Goal: Task Accomplishment & Management: Manage account settings

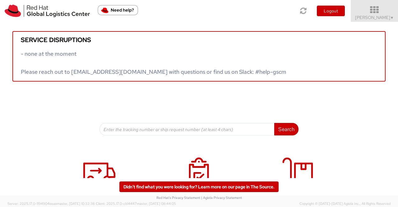
click at [391, 16] on span "▼" at bounding box center [393, 17] width 4 height 5
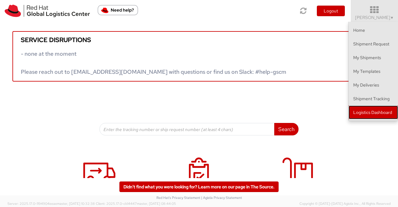
click at [386, 112] on link "Logistics Dashboard" at bounding box center [373, 112] width 49 height 14
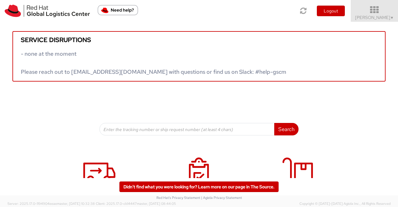
click at [389, 17] on span "Sumitra Hansdah ▼" at bounding box center [374, 18] width 39 height 6
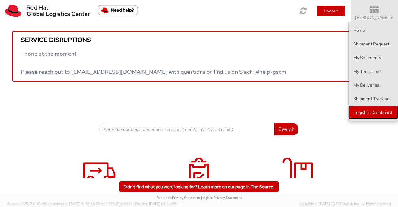
click at [377, 113] on link "Logistics Dashboard" at bounding box center [373, 112] width 49 height 14
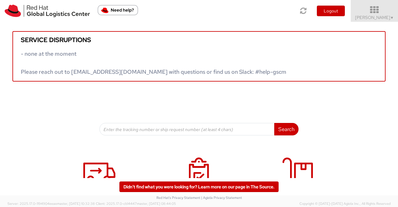
click at [384, 18] on span "Sumitra Hansdah ▼" at bounding box center [374, 18] width 39 height 6
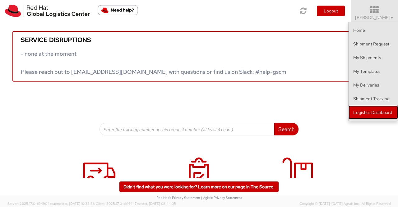
click at [362, 114] on link "Logistics Dashboard" at bounding box center [373, 112] width 49 height 14
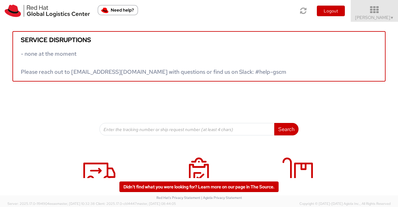
click at [391, 18] on span "▼" at bounding box center [393, 17] width 4 height 5
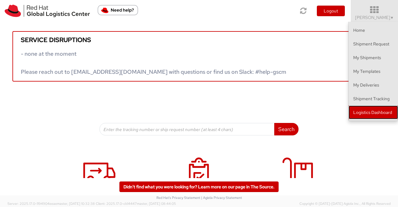
click at [384, 112] on link "Logistics Dashboard" at bounding box center [373, 112] width 49 height 14
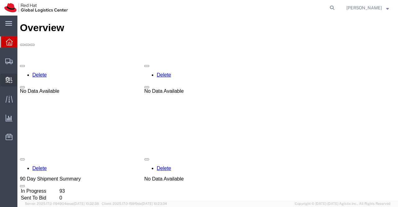
click at [0, 0] on span "Create Delivery" at bounding box center [0, 0] width 0 height 0
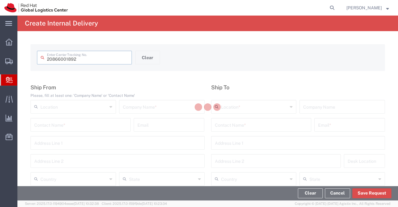
type input "20866001892"
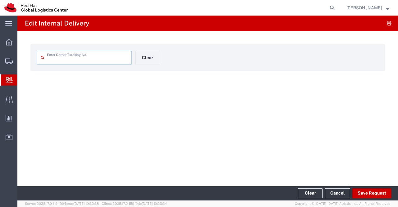
type input "20866001892"
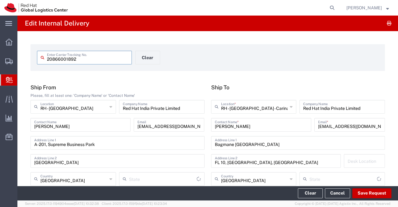
type input "Envelope"
type input "Mahārāshtra"
type input "Domestic Priority"
type input "Karnataka"
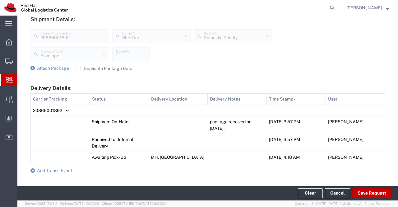
scroll to position [249, 0]
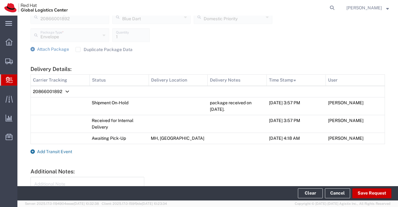
click at [32, 151] on icon at bounding box center [32, 151] width 4 height 4
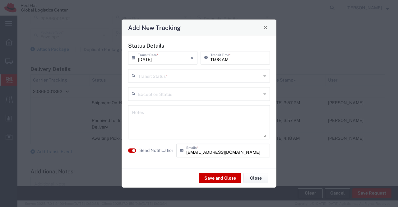
click at [266, 76] on icon at bounding box center [265, 76] width 3 height 10
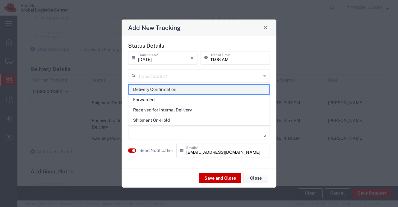
click at [261, 90] on span "Delivery Confirmation" at bounding box center [199, 90] width 141 height 10
type input "Delivery Confirmation"
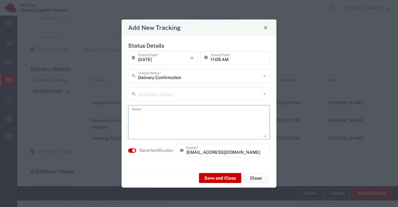
click at [201, 117] on textarea at bounding box center [199, 122] width 134 height 30
type textarea "package collected on 21st Aug 2025."
click at [215, 180] on button "Save and Close" at bounding box center [220, 178] width 42 height 10
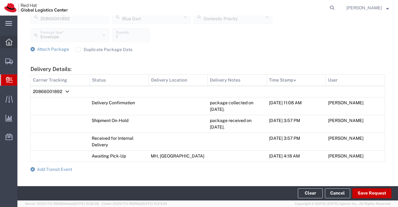
click at [10, 37] on div at bounding box center [8, 42] width 17 height 12
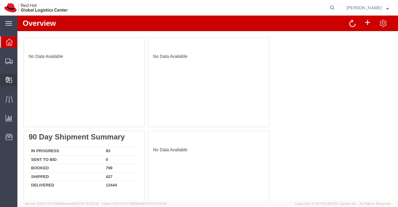
click at [0, 0] on span "Create Delivery" at bounding box center [0, 0] width 0 height 0
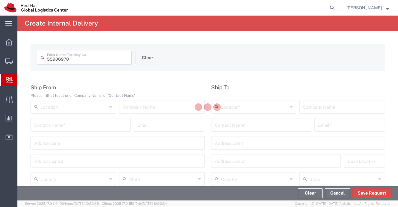
type input "55906970"
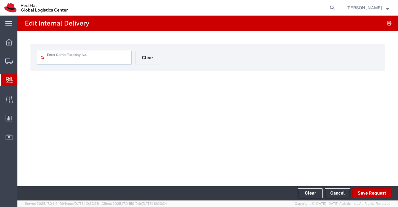
type input "55906970"
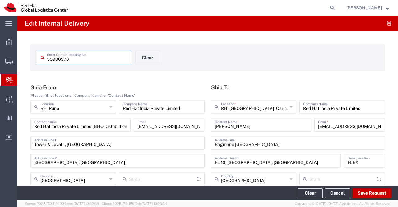
type input "Mahārāshtra"
type input "IO_Ground"
type input "[GEOGRAPHIC_DATA]"
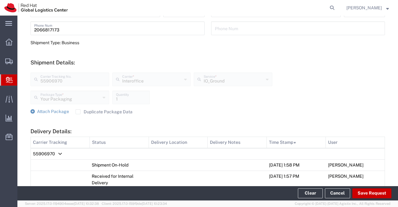
scroll to position [62, 0]
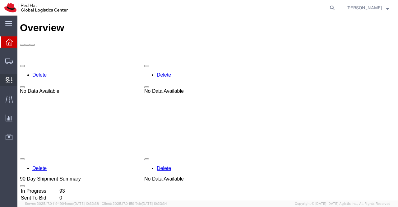
click at [0, 0] on span "Create Delivery" at bounding box center [0, 0] width 0 height 0
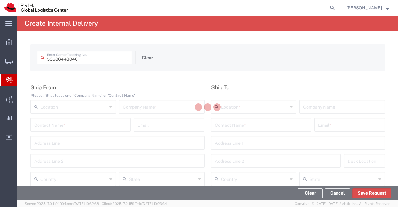
type input "53586443046"
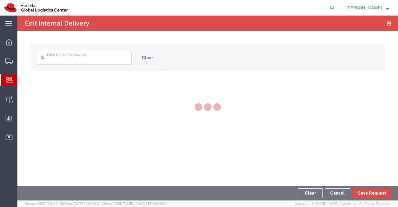
type input "53586443046"
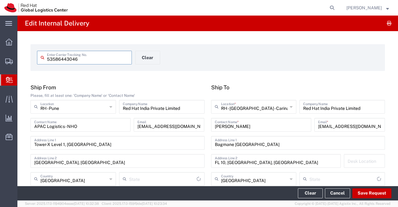
type input "Ground"
type input "Mahārāshtra"
type input "Karnataka"
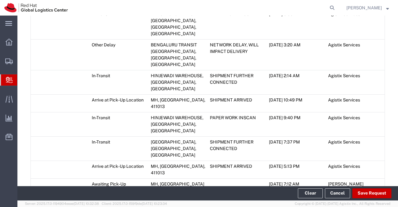
scroll to position [544, 0]
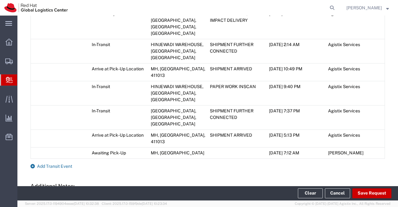
click at [32, 164] on icon at bounding box center [32, 166] width 4 height 4
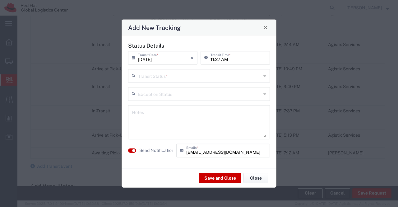
click at [264, 75] on icon at bounding box center [265, 76] width 3 height 10
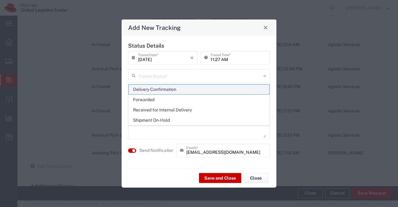
click at [253, 88] on span "Delivery Confirmation" at bounding box center [199, 90] width 141 height 10
type input "Delivery Confirmation"
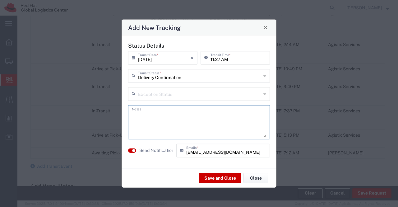
click at [214, 111] on textarea at bounding box center [199, 122] width 134 height 30
type textarea "package collected on [DATE]."
click at [215, 177] on button "Save and Close" at bounding box center [220, 178] width 42 height 10
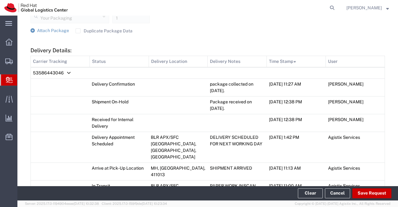
scroll to position [312, 0]
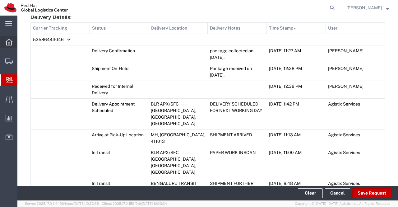
click at [8, 42] on icon at bounding box center [9, 42] width 7 height 7
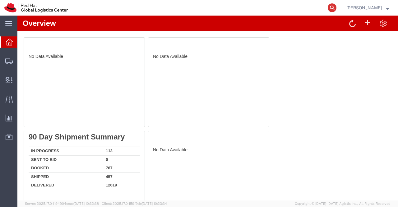
click at [332, 8] on icon at bounding box center [332, 7] width 9 height 9
paste input "53586252812"
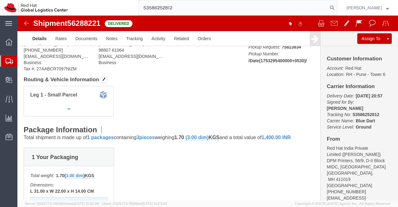
scroll to position [62, 0]
type input "53586252812"
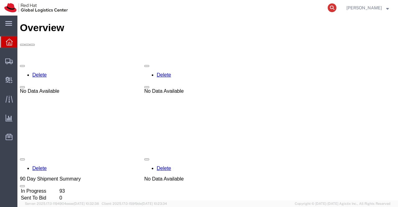
click at [330, 7] on icon at bounding box center [332, 7] width 9 height 9
paste input "53590290880"
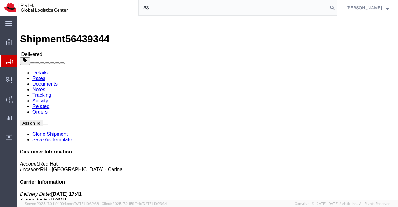
type input "5"
paste input "53586252812"
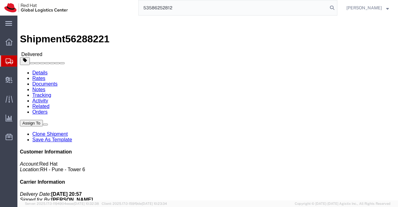
type input "53586252812"
click link "Clone Shipment"
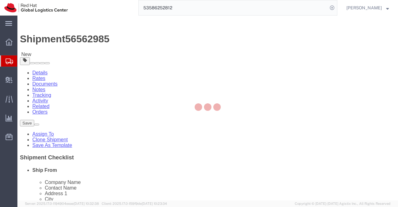
select select
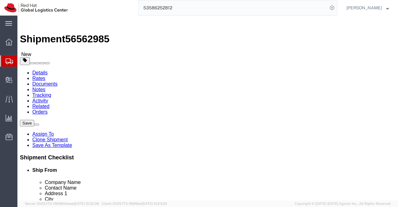
drag, startPoint x: 90, startPoint y: 132, endPoint x: 57, endPoint y: 131, distance: 33.0
click div "Geo Joseph"
type input "Supriya Menon"
click div "Shipment Information Package Information Special Services"
drag, startPoint x: 262, startPoint y: 122, endPoint x: 202, endPoint y: 120, distance: 60.4
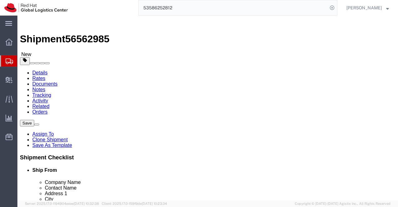
click div "Supriya Menon"
paste input "NIIT Limited ( 7th Floor )"
drag, startPoint x: 253, startPoint y: 120, endPoint x: 269, endPoint y: 156, distance: 38.5
click input "NIIT Limited ( 7th Floor )"
type input "NIIT Limited (7th Floor)"
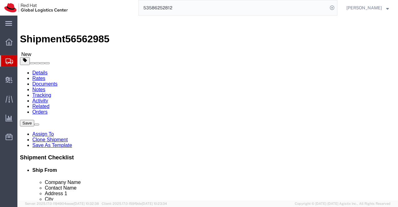
drag, startPoint x: 248, startPoint y: 133, endPoint x: 202, endPoint y: 133, distance: 45.4
click div "Supriya Menon"
paste input "Stanley Louis / Candida Xavier"
type input "Stanley Louis / Candida Xavier"
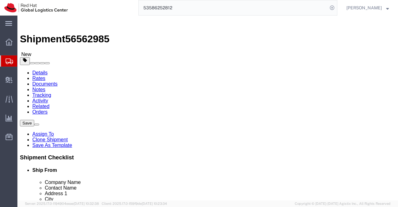
drag, startPoint x: 208, startPoint y: 144, endPoint x: 302, endPoint y: 142, distance: 94.6
click form "Shipment 56562985 New Details Rates Documents Notes Tracking Activity Related O…"
drag, startPoint x: 276, startPoint y: 154, endPoint x: 200, endPoint y: 155, distance: 75.6
click div "Address 2 17/2, Munnekolala, Marathahalli"
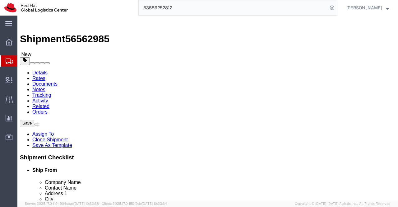
click input "text"
paste input "Awfis No: 143, 1, Uthamar Gandhi Rd, Opp. The Park Hotel"
type input "Awfis No: 143, 1, Uthamar Gandhi Rd, Opp. The Park Hotel"
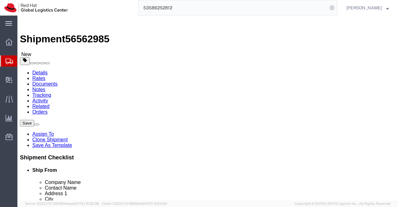
click input "text"
paste input "Thousand Lights West, Nungambakkam"
type input "Thousand Lights West, Nungambakkam"
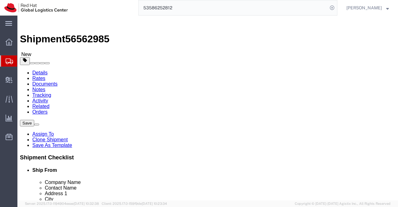
drag, startPoint x: 236, startPoint y: 169, endPoint x: 207, endPoint y: 167, distance: 29.0
click input "Bangalore"
type input "Chennai"
click label "City"
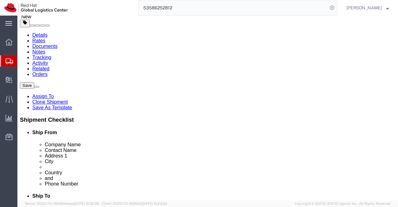
scroll to position [62, 0]
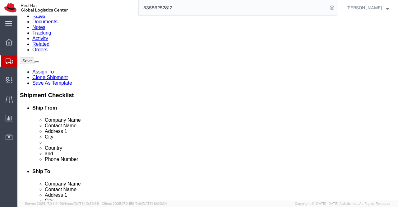
type input "Tamil"
drag, startPoint x: 225, startPoint y: 141, endPoint x: 199, endPoint y: 140, distance: 26.8
click div "Postal Code 560037"
paste input "600034"
type input "600034"
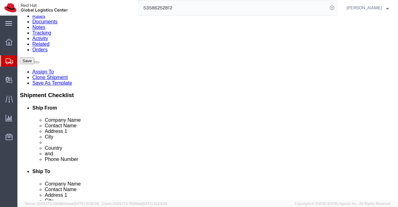
drag, startPoint x: 253, startPoint y: 153, endPoint x: 215, endPoint y: 154, distance: 37.3
click input "98807 61064"
paste input "99402 34505 / 95 00"
click input "99402 34505 / 95 00"
click input "9940234505 / 95 00"
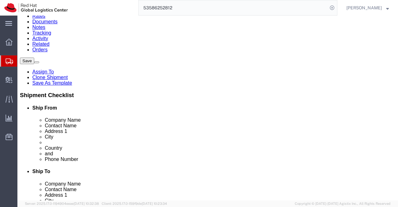
drag, startPoint x: 243, startPoint y: 153, endPoint x: 258, endPoint y: 153, distance: 14.3
click div "9940234505 / 9500 2"
type input "9940234505 /"
drag, startPoint x: 105, startPoint y: 96, endPoint x: 98, endPoint y: 96, distance: 6.3
click input "MIDC, Chinchwad"
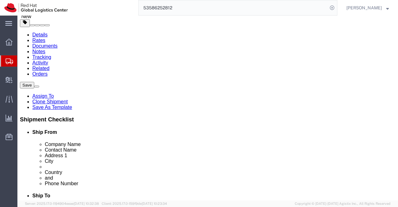
scroll to position [0, 0]
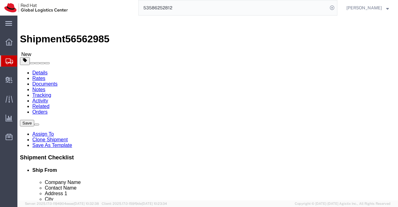
click input "text"
paste input "9500"
type input "9"
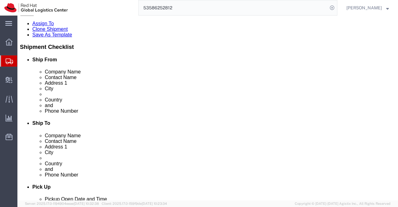
scroll to position [124, 0]
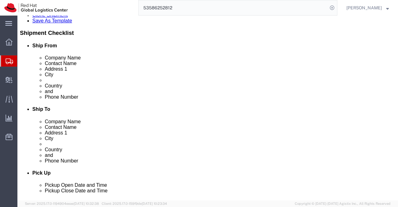
drag, startPoint x: 246, startPoint y: 91, endPoint x: 210, endPoint y: 91, distance: 35.8
click div "9940234505 /"
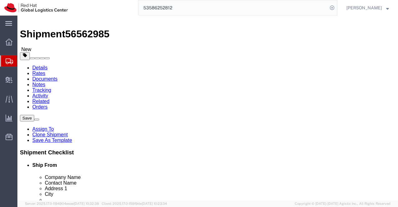
scroll to position [0, 0]
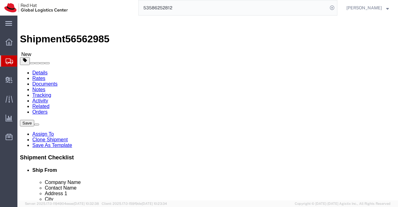
click input "text"
paste input "99402 34505 / 95 00 00 99 65"
click input "99402 34505 / 95 00 00 99 65"
click input "9940234505 / 95 00 00 99 65"
click input "9940234505 / 9500 00 99 65"
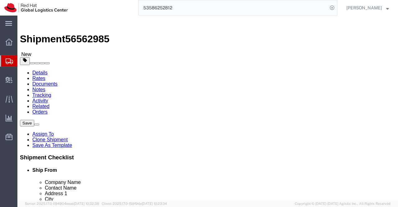
click input "9940234505 / 950000 99 65"
click input "9940234505 / 95000099 65"
drag, startPoint x: 269, startPoint y: 103, endPoint x: 200, endPoint y: 101, distance: 69.1
click div "Company Alias 9940234505 / 9500009965"
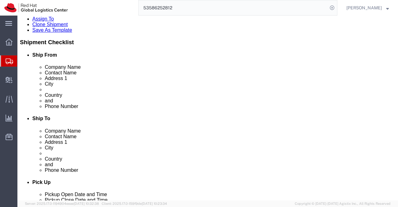
scroll to position [124, 0]
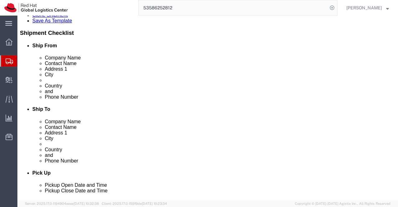
type input "9940234505 / 9500009965"
click input "text"
paste input "9940234505 / 9500009"
type input "9940234505 / 9500009"
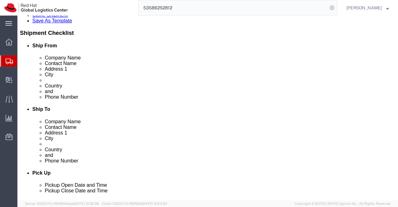
scroll to position [0, 0]
click div "ADDITIONAL INFORMATION"
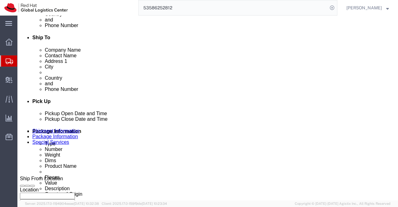
scroll to position [218, 0]
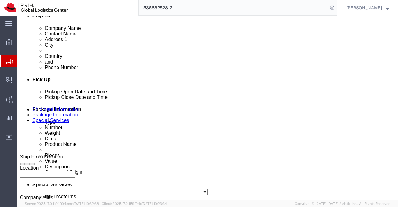
click div "Aug 21 2025 12:38 PM"
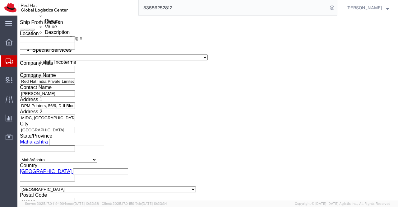
type input "3:00 PM"
click button "Apply"
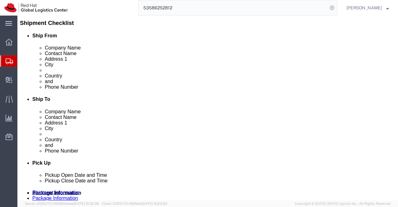
scroll to position [103, 0]
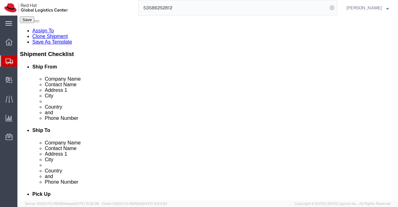
drag, startPoint x: 270, startPoint y: 122, endPoint x: 216, endPoint y: 125, distance: 54.5
click input "supmenon@redhat.com"
checkbox input "false"
paste input "candida.xavier@rpsconsulting.in"
type input "candida.xavier@rpsconsulting.in"
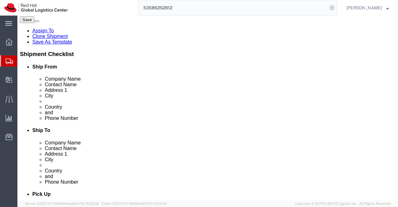
checkbox input "true"
click div "Ship To Location Location My Profile Location RH - Amsterdam - MSO RH - Amsterd…"
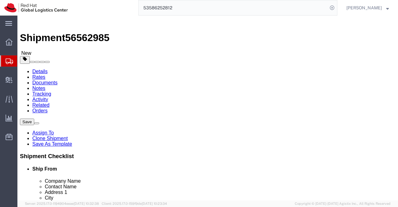
scroll to position [0, 0]
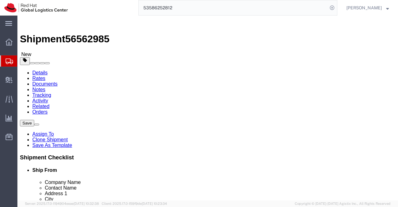
drag, startPoint x: 265, startPoint y: 105, endPoint x: 206, endPoint y: 107, distance: 59.2
click input "9940234505 / 9500009965"
click div "Ship From Location Location My Profile Location RH - Amsterdam - MSO RH - Amste…"
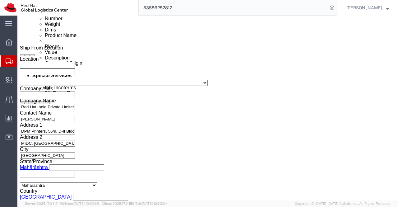
scroll to position [405, 0]
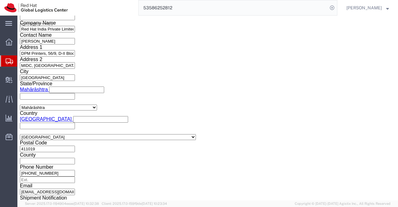
click icon
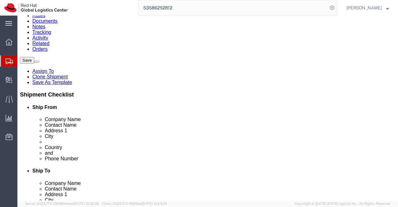
click input "31.00"
type input "42.00"
click input "22.00"
type input "31.00"
click input "14.00"
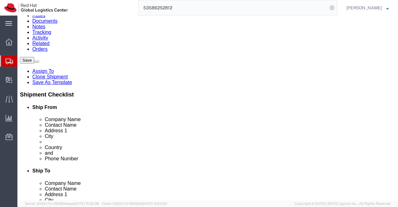
type input "25.00"
click div "1 x Your Packaging Package Type Select Case(s) Crate(s) Envelope Large Box Medi…"
click input "1.70"
type input "15.00"
click div "1 x Your Packaging Package Type Select Case(s) Crate(s) Envelope Large Box Medi…"
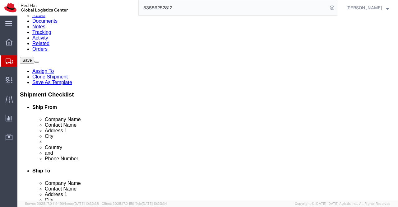
click dd "3.00 Each"
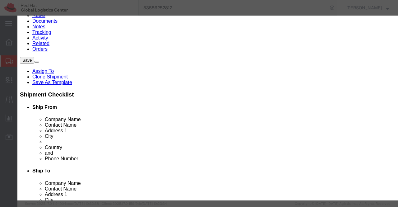
scroll to position [0, 0]
drag, startPoint x: 119, startPoint y: 47, endPoint x: 181, endPoint y: 49, distance: 61.9
click input "New Dairy with Pen - 02 + Omron BP Machine - 01"
drag, startPoint x: 91, startPoint y: 47, endPoint x: 82, endPoint y: 48, distance: 9.7
click input "New Dairy with Pen"
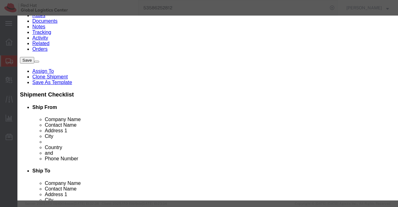
type input "Dairy with Pen"
click input "3.00"
type input "30.00"
click div "Save & Add Another Save & Close Close"
click input "14000"
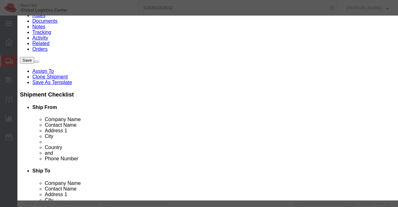
type input "1"
type input "3000.00"
click div "Commodity library"
click div "Save & Add Another Save & Close Close"
click select "Select Bag Barrels 100Board Feet Bottle Box Blister Pack Carats Can Capsule Car…"
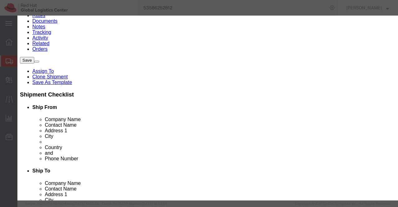
click div
click div "Save & Add Another Save & Close Close"
click button "Save & Close"
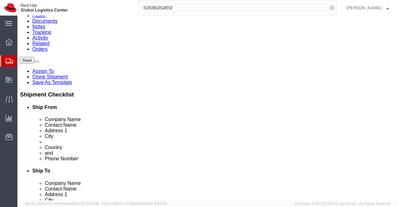
scroll to position [0, 0]
click icon
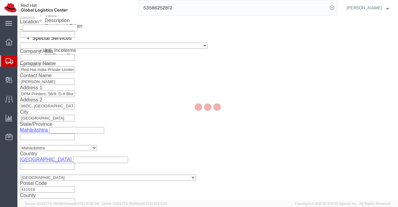
scroll to position [370, 0]
select select "COSTCENTER"
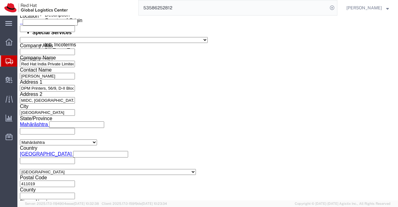
click icon
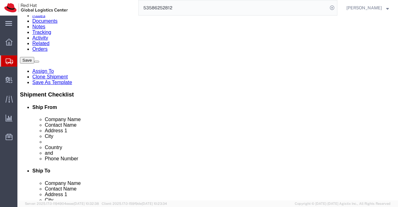
click dd "3000.00 INR"
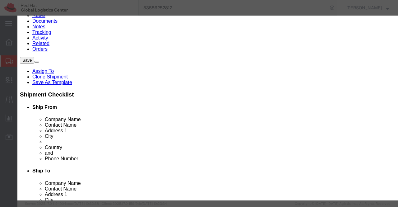
click input "3000.00"
type input "100.00"
click label "GL Reference"
click button "Save & Close"
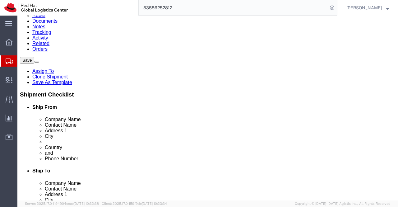
click dd "100.00 INR"
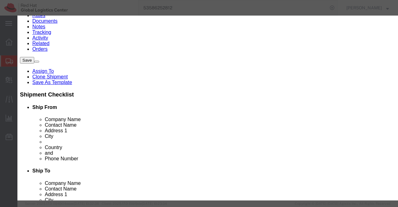
click input "100.00"
type input "3000.00"
click div "Save & Add Another Save & Close Close"
click button "Save & Close"
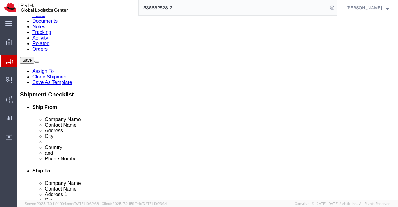
click icon
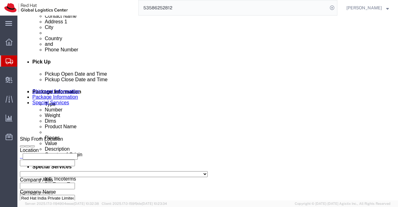
scroll to position [249, 0]
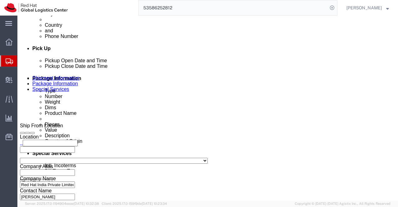
drag, startPoint x: 242, startPoint y: 114, endPoint x: 272, endPoint y: 124, distance: 31.8
click textarea "New Dairy with Pen - 02 + Omron BP Machine - 01"
drag, startPoint x: 213, startPoint y: 114, endPoint x: 202, endPoint y: 115, distance: 11.6
click textarea "New Dairy with Pen - 02 + Omron BP Machine - 01"
type textarea "Dairy with Pens."
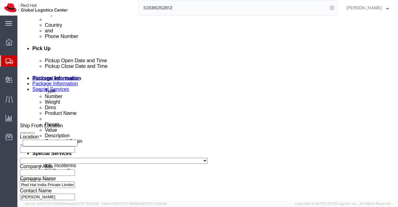
click div "To Enter Email Address Include shipping documents What documents that would lik…"
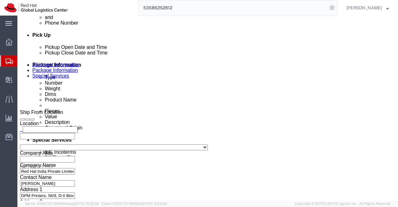
scroll to position [280, 0]
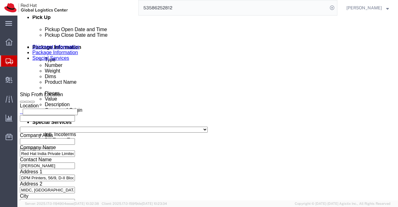
click button "Rate Shipment"
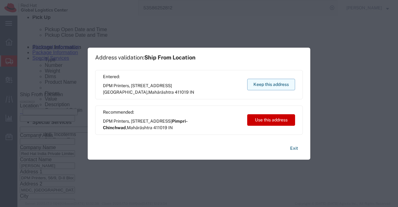
click at [263, 83] on button "Keep this address" at bounding box center [271, 85] width 48 height 12
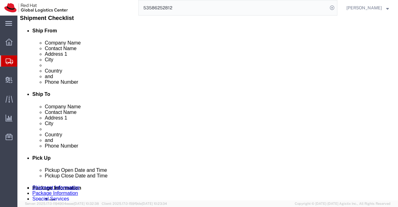
scroll to position [156, 0]
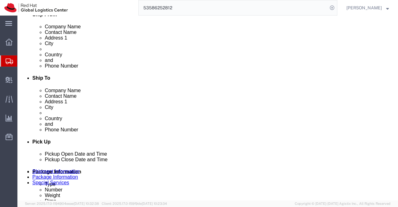
drag, startPoint x: 241, startPoint y: 85, endPoint x: 264, endPoint y: 84, distance: 23.4
click div "9940234505 / 9500009"
type input "9940234505"
click div "Ship To Location Location Select Select My Profile Location RH - Amsterdam - MS…"
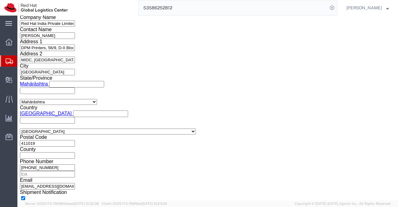
scroll to position [440, 0]
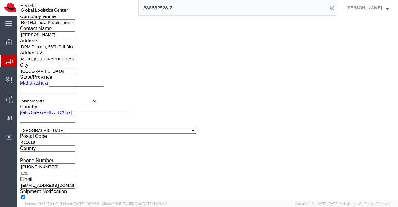
click button "Rate Shipment"
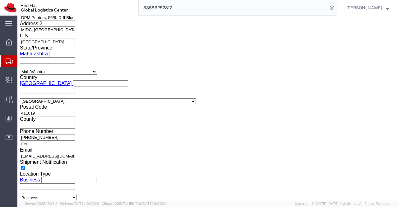
scroll to position [415, 0]
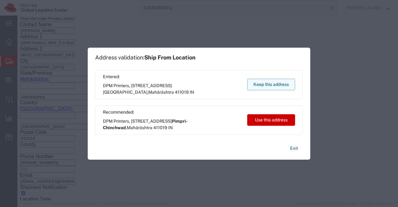
click at [265, 85] on button "Keep this address" at bounding box center [271, 85] width 48 height 12
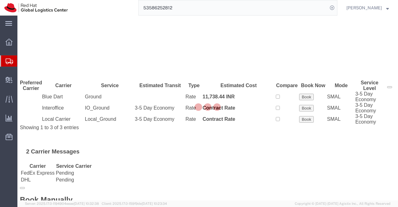
scroll to position [0, 0]
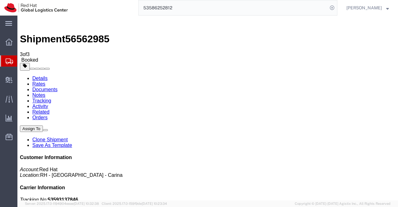
click at [37, 76] on link "Details" at bounding box center [39, 78] width 15 height 5
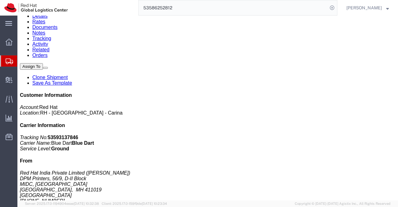
click link "Documents"
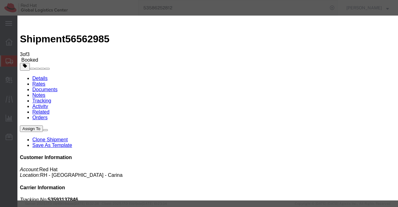
checkbox input "true"
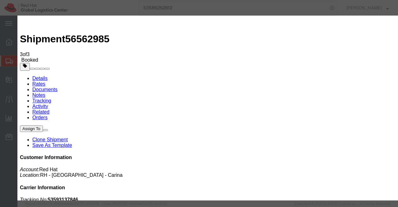
paste input "tukaram.b@dpmprinters.com"
type input "tukaram.b@dpmprinters.com"
type input "Enter Email Address"
paste input "tukaram.b@dpmprinters.com"
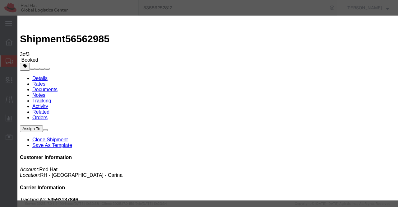
type input "tukaram.b@dpmprinters.com"
type textarea "Please find the documents."
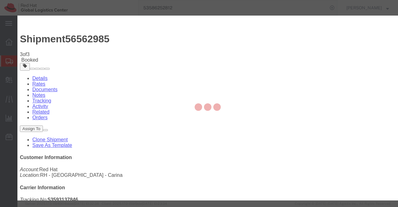
checkbox input "false"
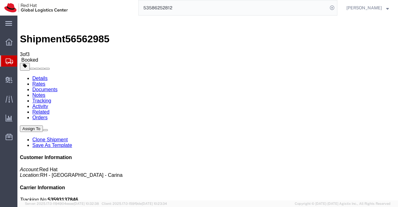
click at [38, 76] on link "Details" at bounding box center [39, 78] width 15 height 5
click link "Schedule pickup request"
click div "Leg 1 - Small Parcel"
drag, startPoint x: 331, startPoint y: 86, endPoint x: 358, endPoint y: 85, distance: 27.1
click p "Tracking No: 53593137846 Carrier Name: Blue Dart Blue Dart Service Level: Ground"
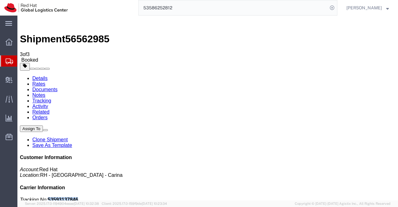
copy b "53593137846"
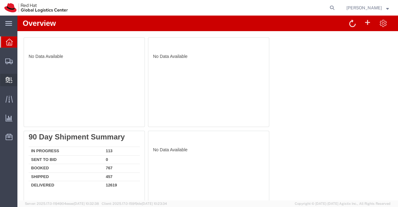
click at [21, 78] on span "Internal Delivery" at bounding box center [19, 80] width 4 height 12
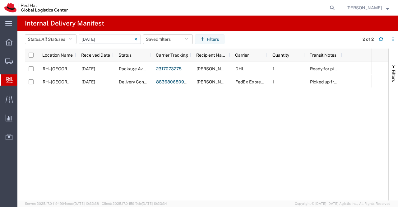
click at [112, 40] on input "[DATE] - [DATE]" at bounding box center [110, 39] width 62 height 9
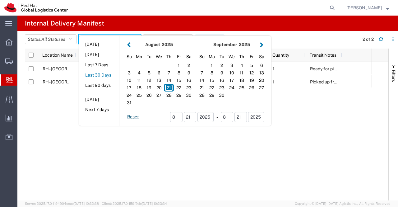
click at [107, 74] on button "Last 30 Days" at bounding box center [99, 75] width 40 height 10
type input "Last 30 Days"
type input "[DATE] - [DATE]"
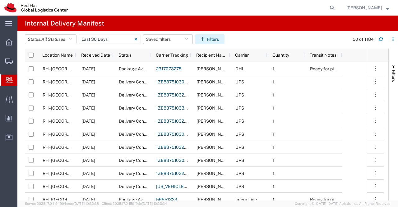
click at [215, 37] on button "Filters" at bounding box center [210, 39] width 30 height 10
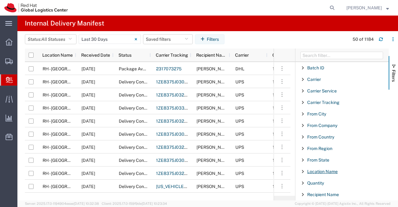
click at [329, 171] on span "Location Name" at bounding box center [322, 171] width 30 height 5
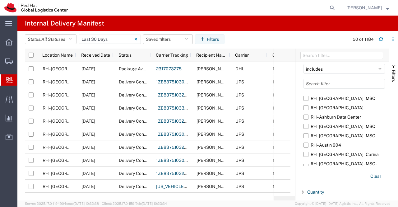
scroll to position [124, 0]
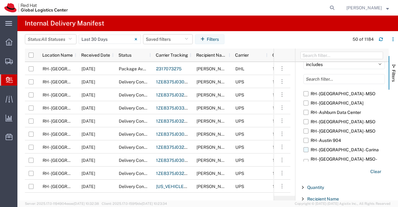
click at [340, 149] on label "RH - [GEOGRAPHIC_DATA] - Carina" at bounding box center [345, 149] width 82 height 9
click at [0, 0] on input "RH - [GEOGRAPHIC_DATA] - Carina" at bounding box center [0, 0] width 0 height 0
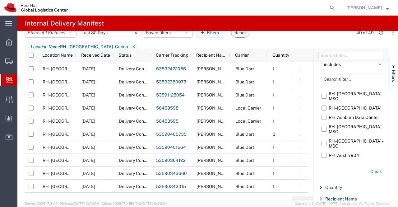
drag, startPoint x: 296, startPoint y: 55, endPoint x: 314, endPoint y: 62, distance: 19.4
click at [314, 62] on div at bounding box center [314, 125] width 2 height 152
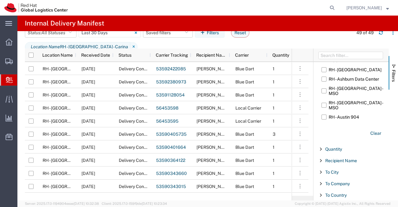
scroll to position [195, 0]
